Goal: Task Accomplishment & Management: Manage account settings

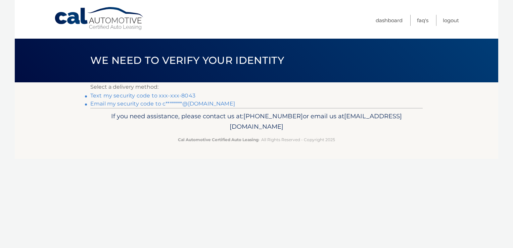
click at [176, 95] on link "Text my security code to xxx-xxx-8043" at bounding box center [142, 95] width 105 height 6
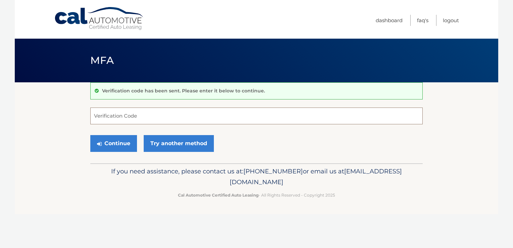
click at [180, 114] on input "Verification Code" at bounding box center [256, 116] width 333 height 17
type input "535974"
click at [90, 135] on button "Continue" at bounding box center [113, 143] width 47 height 17
click at [125, 144] on button "Continue" at bounding box center [113, 143] width 47 height 17
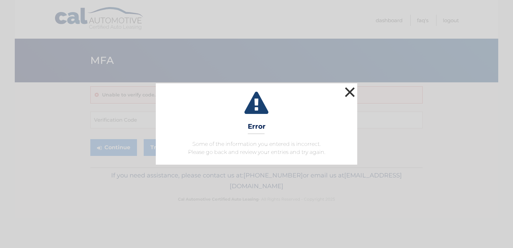
click at [354, 92] on button "×" at bounding box center [349, 91] width 13 height 13
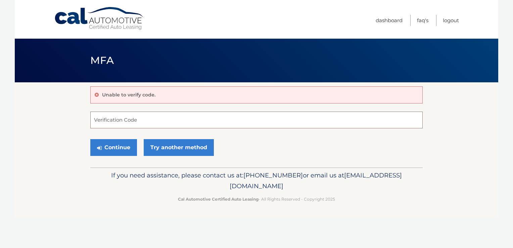
click at [265, 118] on input "Verification Code" at bounding box center [256, 120] width 333 height 17
click at [241, 125] on input "Verification Code" at bounding box center [256, 120] width 333 height 17
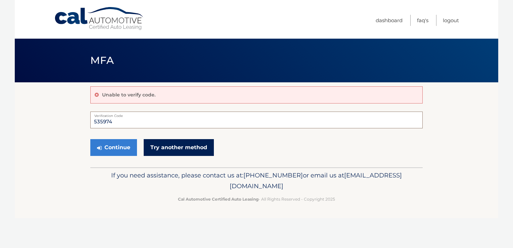
type input "535974"
click at [179, 146] on link "Try another method" at bounding box center [179, 147] width 70 height 17
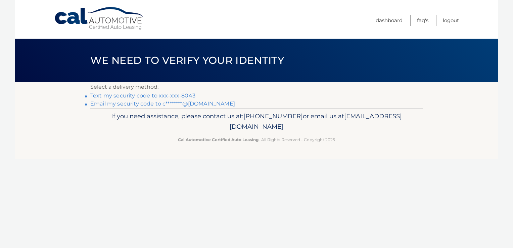
click at [150, 97] on link "Text my security code to xxx-xxx-8043" at bounding box center [142, 95] width 105 height 6
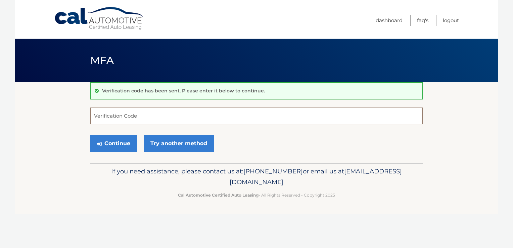
click at [170, 112] on input "Verification Code" at bounding box center [256, 116] width 333 height 17
type input "627124"
click at [117, 141] on button "Continue" at bounding box center [113, 143] width 47 height 17
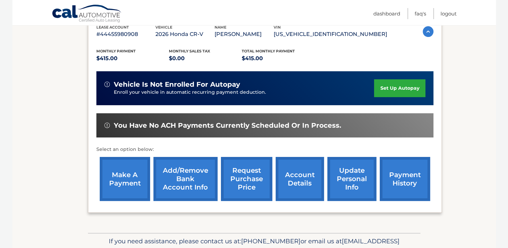
scroll to position [123, 0]
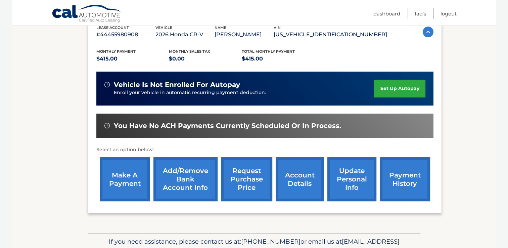
click at [417, 180] on link "payment history" at bounding box center [405, 179] width 50 height 44
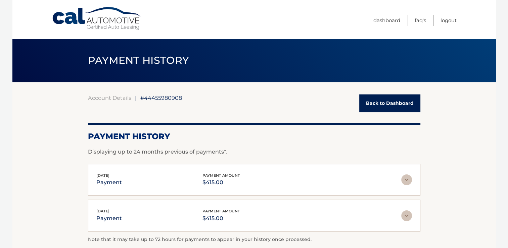
click at [384, 100] on link "Back to Dashboard" at bounding box center [389, 103] width 61 height 18
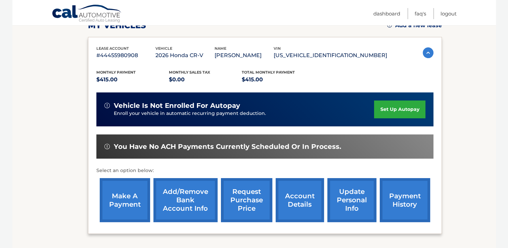
scroll to position [103, 0]
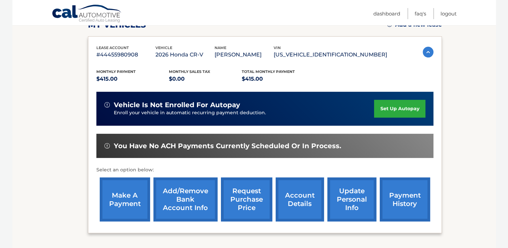
click at [410, 110] on link "set up autopay" at bounding box center [399, 109] width 51 height 18
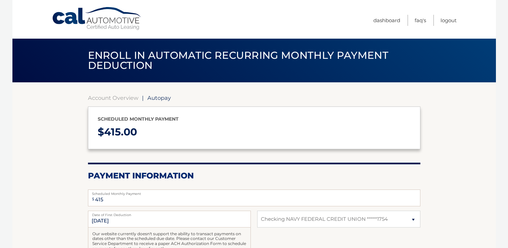
select select "Y2VmMjJmNzktZmU5ZS00Nzc3LThhMDUtOWQwZjU5MzdlYWVj"
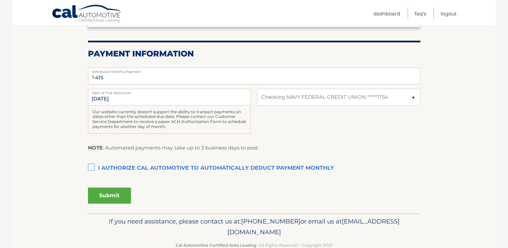
scroll to position [122, 0]
click at [398, 99] on select "Select Bank Account Checking NAVY FEDERAL CREDIT UNION *****1754" at bounding box center [338, 96] width 163 height 17
click at [327, 149] on div "NOTE : Automated payments may take up to 3 business days to post." at bounding box center [254, 150] width 333 height 14
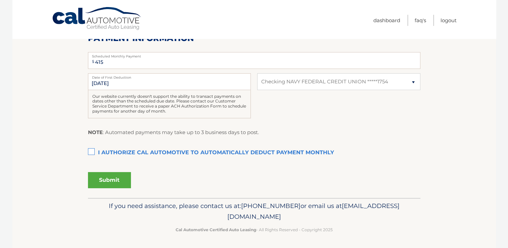
scroll to position [0, 0]
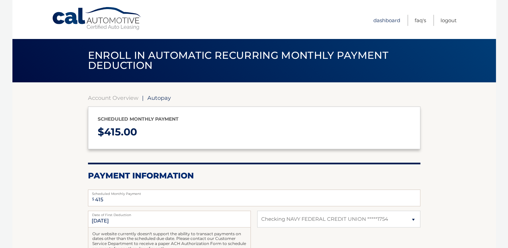
click at [393, 18] on link "Dashboard" at bounding box center [387, 20] width 27 height 11
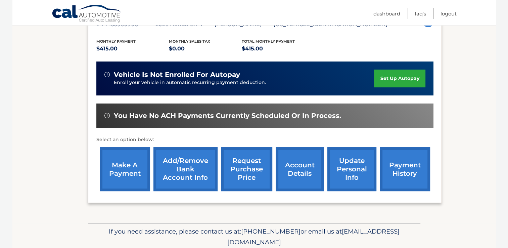
scroll to position [136, 0]
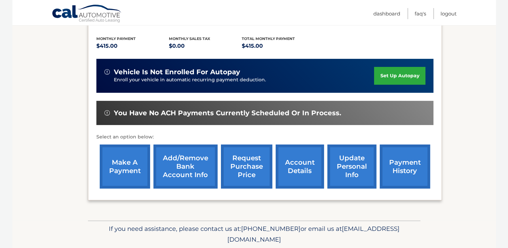
click at [130, 168] on link "make a payment" at bounding box center [125, 166] width 50 height 44
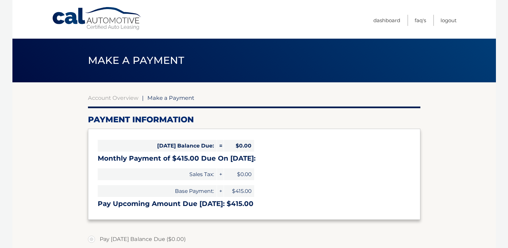
select select "Y2VmMjJmNzktZmU5ZS00Nzc3LThhMDUtOWQwZjU5MzdlYWVj"
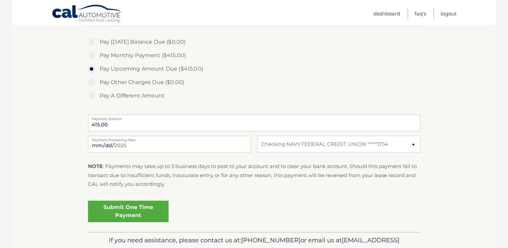
scroll to position [198, 0]
click at [334, 141] on select "Select Bank Account Checking NAVY FEDERAL CREDIT UNION *****1754" at bounding box center [338, 143] width 163 height 17
click at [57, 144] on section "Account Overview | Make a Payment Payment Information Today's Balance Due: = $0…" at bounding box center [254, 58] width 484 height 347
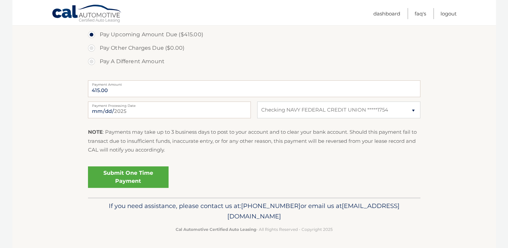
scroll to position [0, 0]
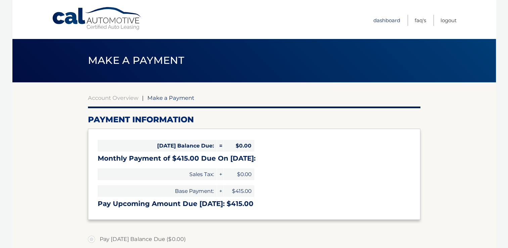
click at [387, 19] on link "Dashboard" at bounding box center [387, 20] width 27 height 11
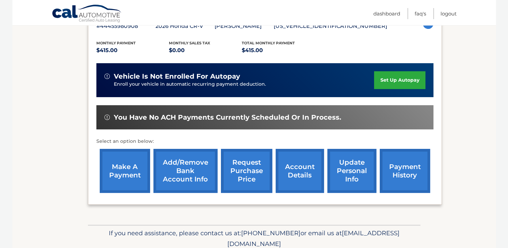
scroll to position [120, 0]
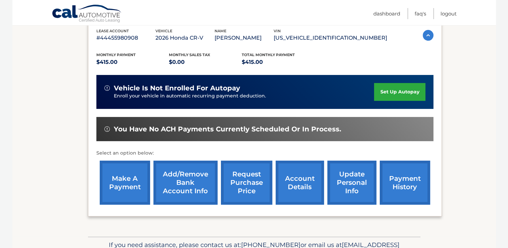
click at [399, 91] on link "set up autopay" at bounding box center [399, 92] width 51 height 18
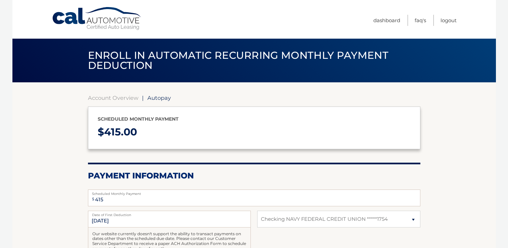
select select "Y2VmMjJmNzktZmU5ZS00Nzc3LThhMDUtOWQwZjU5MzdlYWVj"
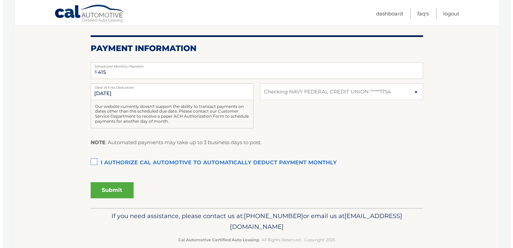
scroll to position [128, 0]
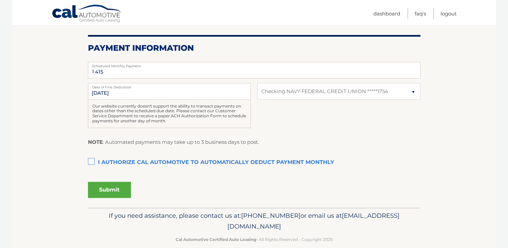
click at [91, 162] on label "I authorize cal automotive to automatically deduct payment monthly This checkbo…" at bounding box center [254, 162] width 333 height 13
click at [0, 0] on input "I authorize cal automotive to automatically deduct payment monthly This checkbo…" at bounding box center [0, 0] width 0 height 0
click at [124, 193] on button "Submit" at bounding box center [109, 190] width 43 height 16
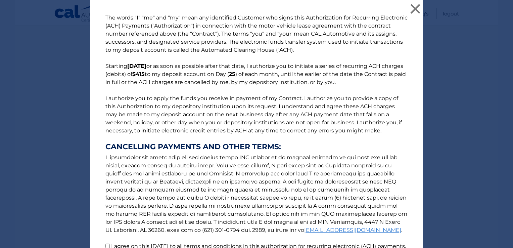
scroll to position [69, 0]
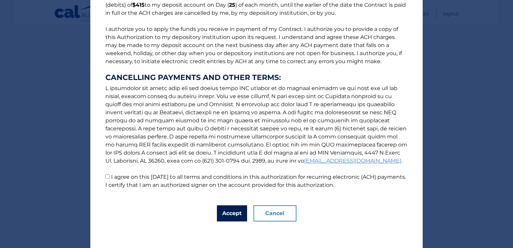
click at [231, 215] on button "Accept" at bounding box center [232, 213] width 30 height 16
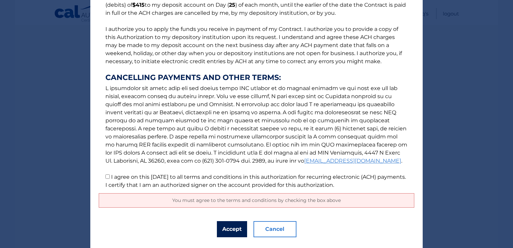
click at [232, 229] on button "Accept" at bounding box center [232, 229] width 30 height 16
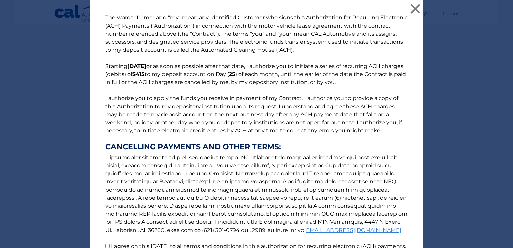
scroll to position [85, 0]
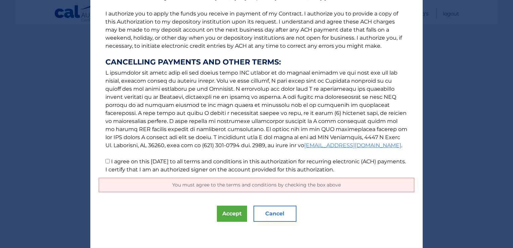
click at [105, 162] on input "I agree on this [DATE] to all terms and conditions in this authorization for re…" at bounding box center [107, 161] width 4 height 4
checkbox input "true"
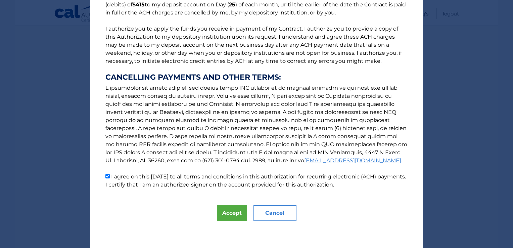
scroll to position [69, 0]
click at [231, 215] on button "Accept" at bounding box center [232, 213] width 30 height 16
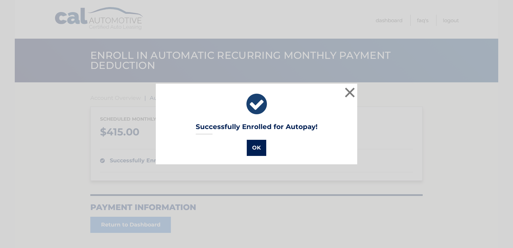
click at [254, 145] on button "OK" at bounding box center [256, 148] width 19 height 16
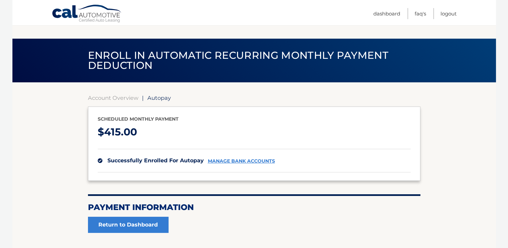
scroll to position [51, 0]
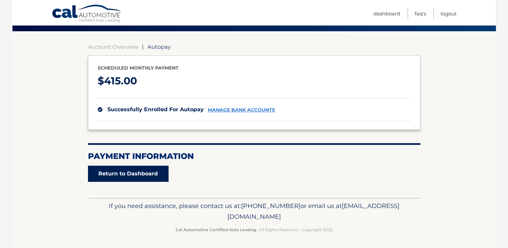
click at [147, 174] on link "Return to Dashboard" at bounding box center [128, 174] width 81 height 16
